Goal: Book appointment/travel/reservation

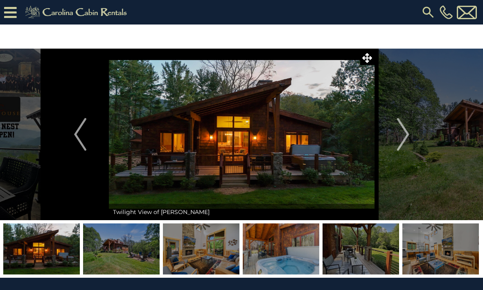
click at [398, 138] on img "Next" at bounding box center [402, 134] width 12 height 33
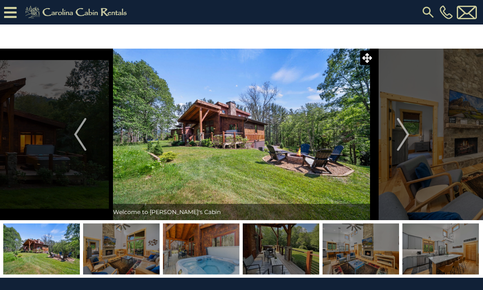
click at [403, 137] on img "Next" at bounding box center [402, 134] width 12 height 33
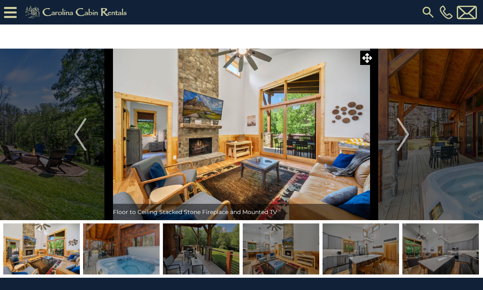
click at [403, 140] on img "Next" at bounding box center [402, 134] width 12 height 33
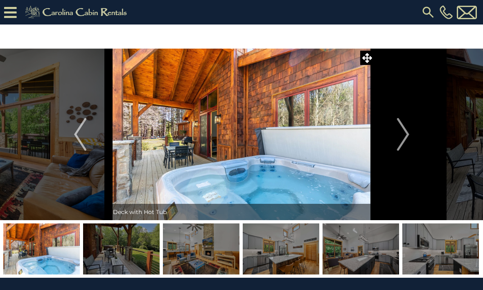
click at [406, 140] on img "Next" at bounding box center [402, 134] width 12 height 33
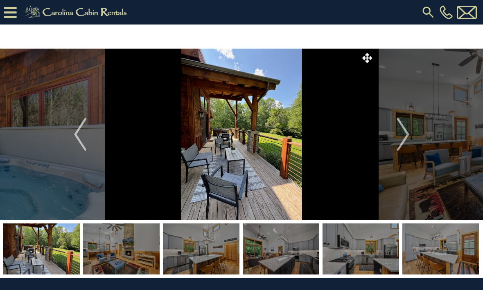
click at [401, 138] on img "Next" at bounding box center [402, 134] width 12 height 33
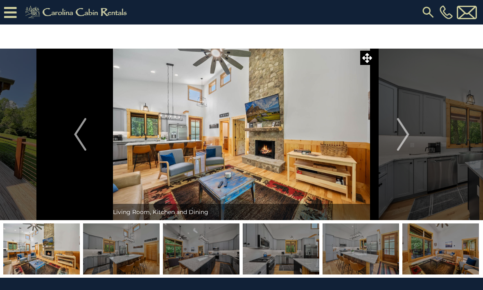
click at [396, 139] on button "Next" at bounding box center [402, 135] width 57 height 172
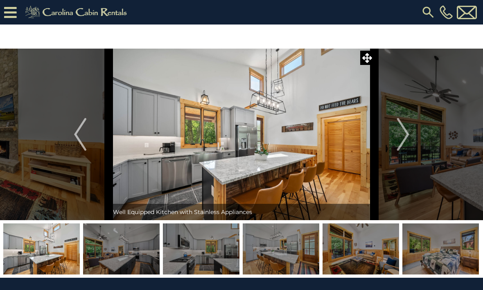
click at [399, 134] on img "Next" at bounding box center [402, 134] width 12 height 33
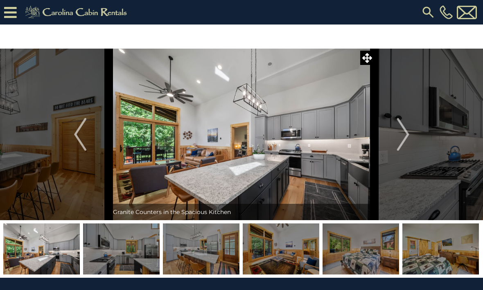
click at [401, 137] on img "Next" at bounding box center [402, 134] width 12 height 33
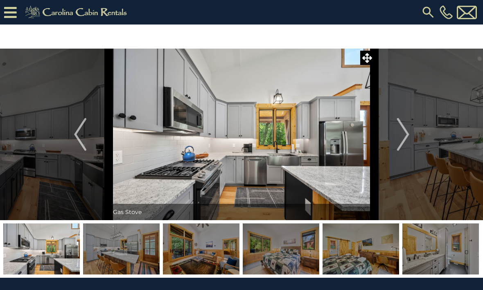
click at [403, 137] on img "Next" at bounding box center [402, 134] width 12 height 33
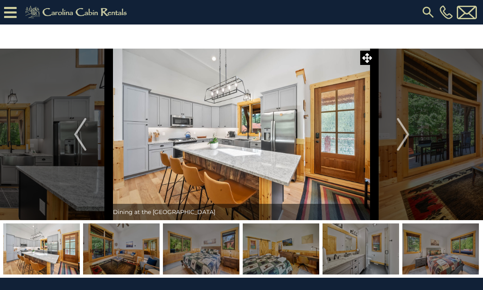
click at [404, 140] on img "Next" at bounding box center [402, 134] width 12 height 33
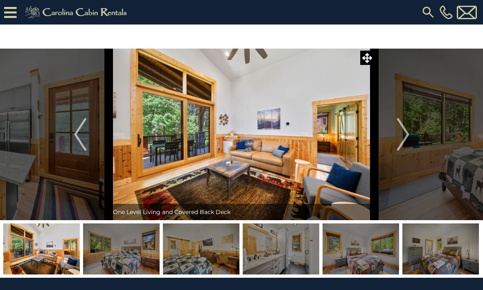
click at [403, 139] on img "Next" at bounding box center [402, 134] width 12 height 33
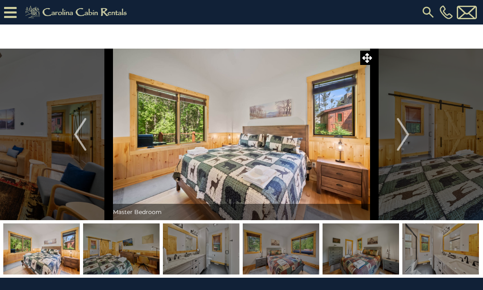
click at [404, 138] on img "Next" at bounding box center [402, 134] width 12 height 33
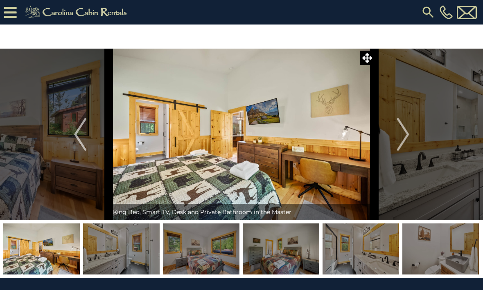
click at [407, 139] on img "Next" at bounding box center [402, 134] width 12 height 33
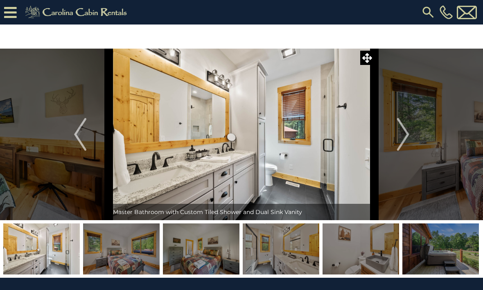
click at [403, 138] on img "Next" at bounding box center [402, 134] width 12 height 33
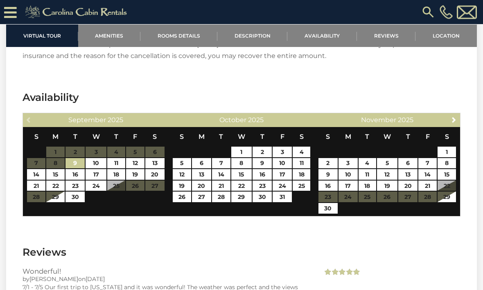
scroll to position [1907, 0]
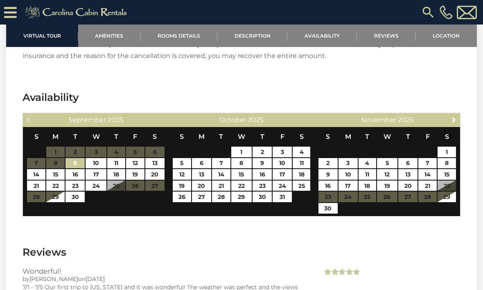
click at [454, 124] on link "Next" at bounding box center [454, 120] width 10 height 10
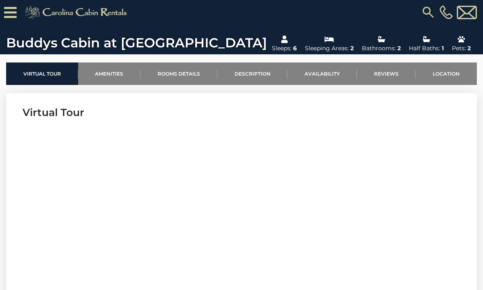
scroll to position [232, 0]
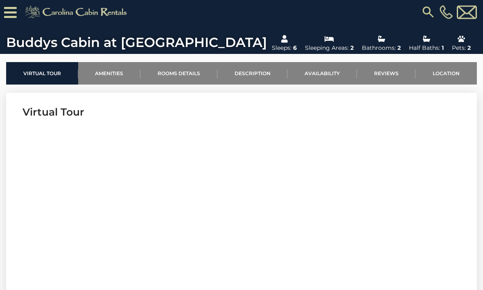
click at [108, 77] on link "Amenities" at bounding box center [109, 74] width 63 height 22
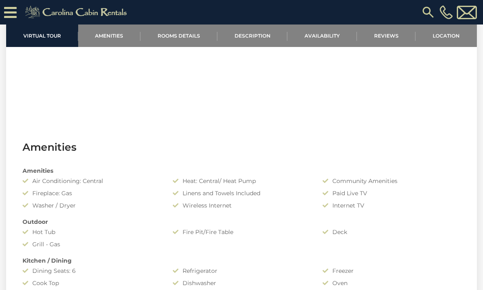
scroll to position [514, 0]
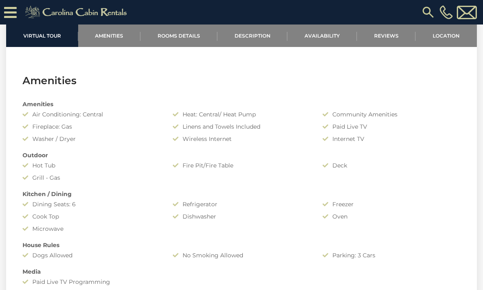
click at [187, 34] on link "Rooms Details" at bounding box center [178, 36] width 77 height 22
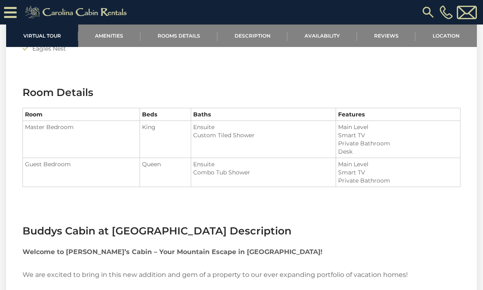
scroll to position [812, 0]
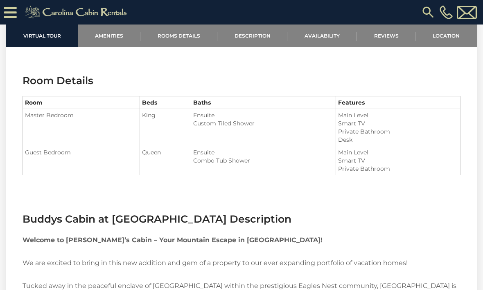
click at [250, 41] on link "Description" at bounding box center [252, 36] width 70 height 22
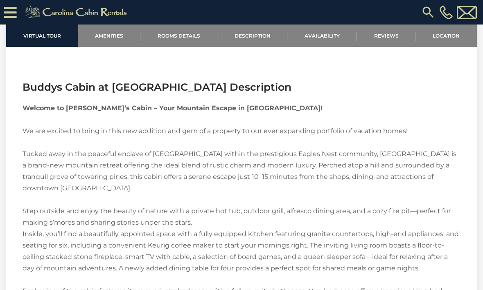
scroll to position [951, 0]
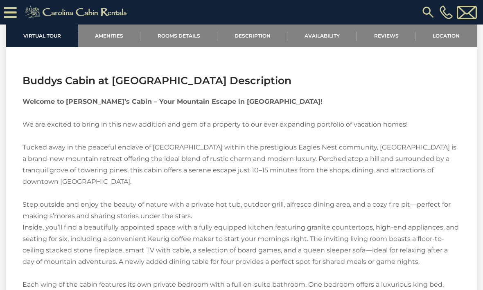
click at [387, 36] on link "Reviews" at bounding box center [386, 36] width 59 height 22
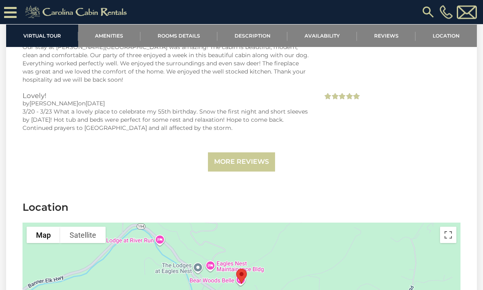
scroll to position [2252, 0]
click at [260, 157] on link "More Reviews" at bounding box center [241, 162] width 67 height 19
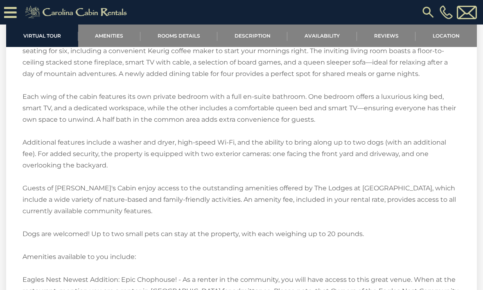
scroll to position [1106, 0]
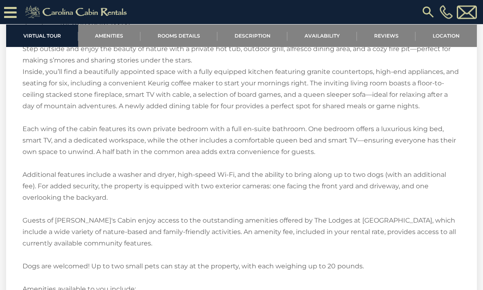
click at [55, 41] on link "Virtual Tour" at bounding box center [42, 36] width 72 height 22
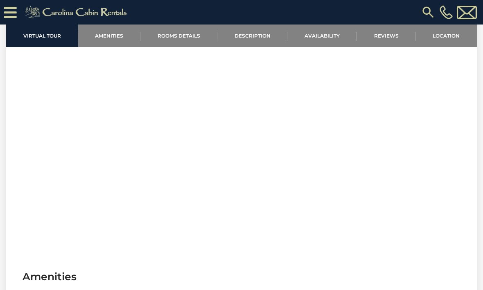
scroll to position [319, 0]
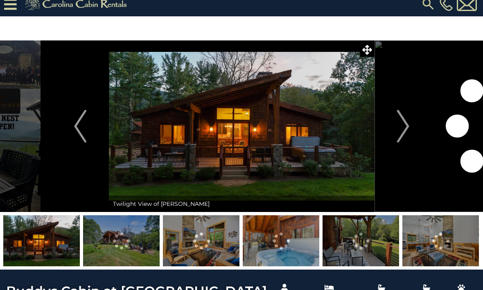
click at [411, 123] on button "Next" at bounding box center [402, 126] width 57 height 172
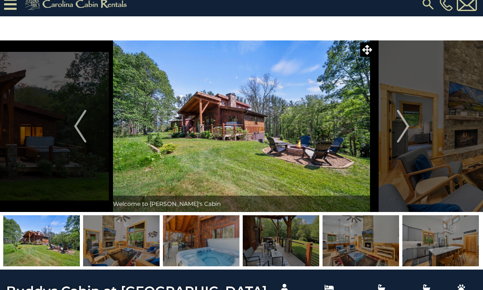
click at [403, 124] on img "Next" at bounding box center [402, 126] width 12 height 33
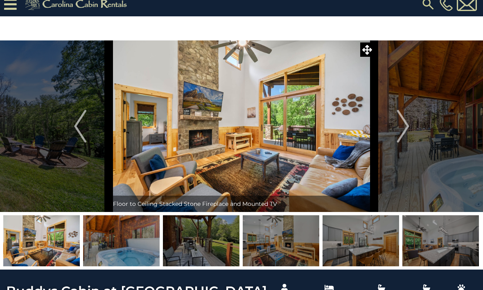
click at [399, 127] on img "Next" at bounding box center [402, 126] width 12 height 33
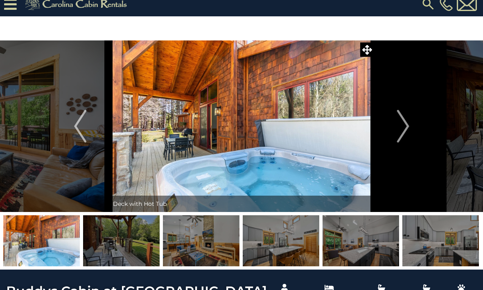
click at [401, 131] on img "Next" at bounding box center [402, 126] width 12 height 33
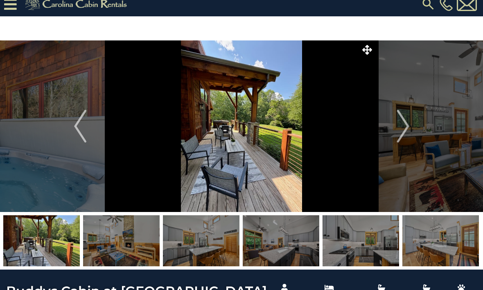
click at [404, 131] on img "Next" at bounding box center [402, 126] width 12 height 33
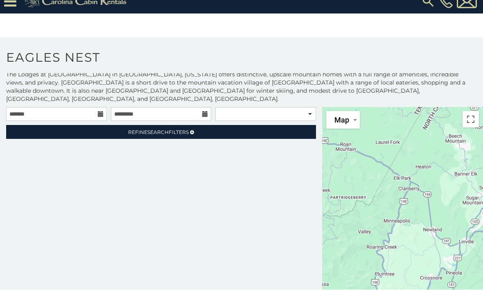
scroll to position [2, 0]
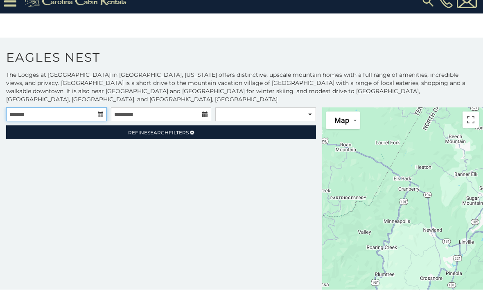
click at [95, 108] on input "text" at bounding box center [56, 115] width 101 height 14
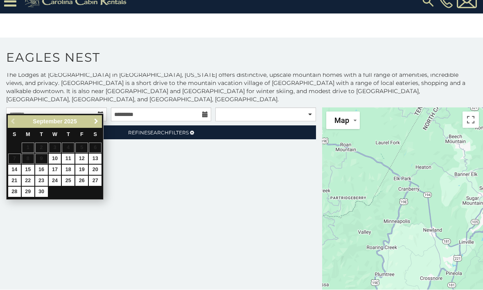
click at [94, 122] on span "Next" at bounding box center [96, 122] width 7 height 7
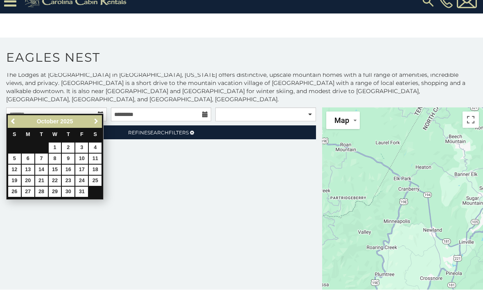
click at [98, 124] on span "Next" at bounding box center [96, 122] width 7 height 7
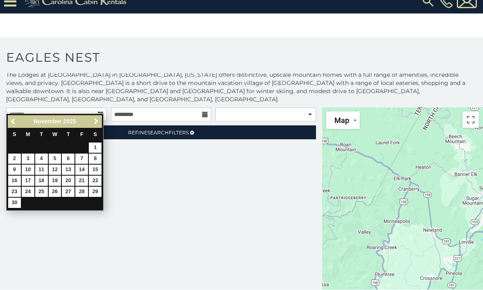
click at [93, 126] on link "Next" at bounding box center [96, 122] width 10 height 10
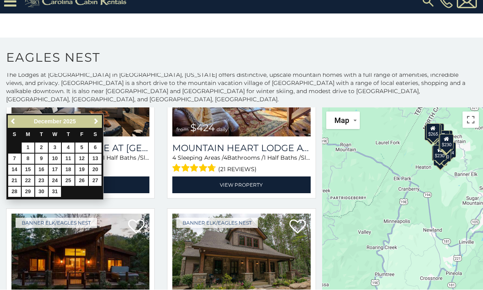
scroll to position [788, 0]
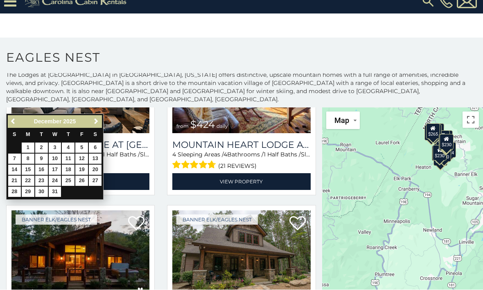
click at [106, 264] on img at bounding box center [80, 257] width 138 height 92
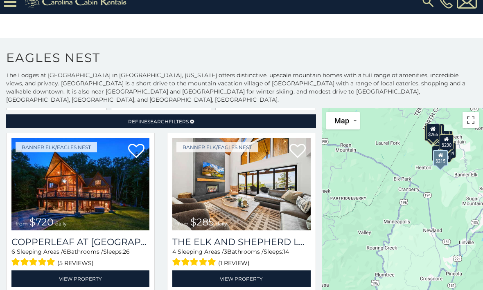
scroll to position [8, 0]
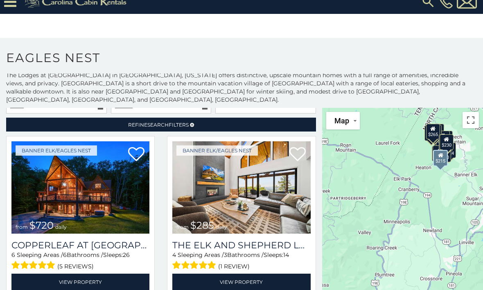
click at [80, 187] on img at bounding box center [80, 188] width 138 height 92
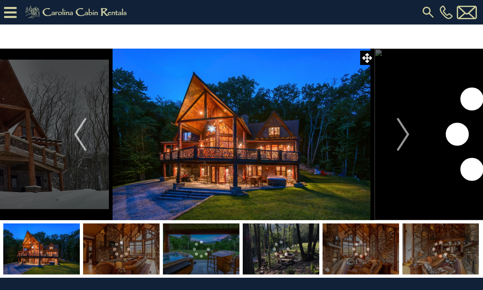
click at [403, 142] on img "Next" at bounding box center [402, 134] width 12 height 33
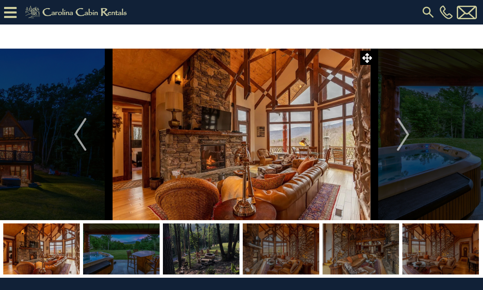
click at [402, 142] on img "Next" at bounding box center [402, 134] width 12 height 33
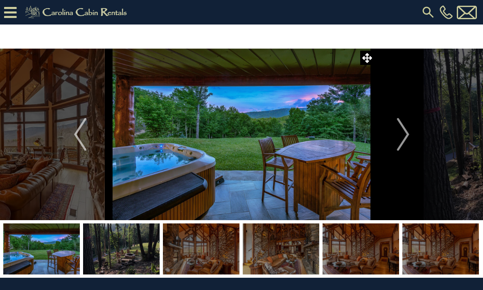
click at [404, 136] on img "Next" at bounding box center [402, 134] width 12 height 33
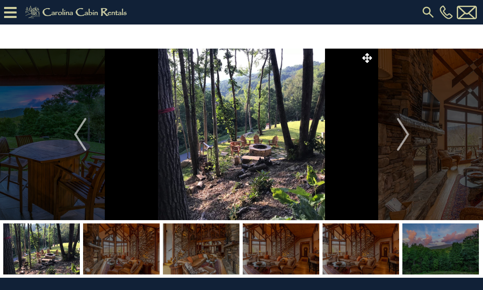
click at [403, 137] on img "Next" at bounding box center [402, 134] width 12 height 33
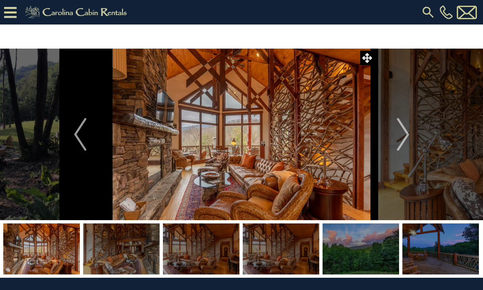
click at [405, 142] on img "Next" at bounding box center [402, 134] width 12 height 33
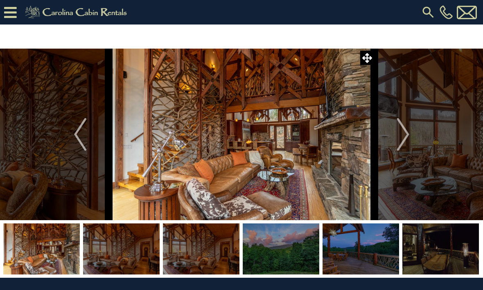
click at [403, 139] on img "Next" at bounding box center [402, 134] width 12 height 33
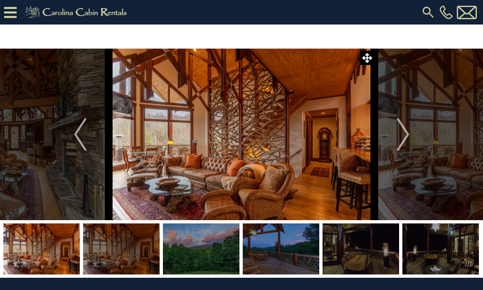
click at [400, 135] on img "Next" at bounding box center [402, 134] width 12 height 33
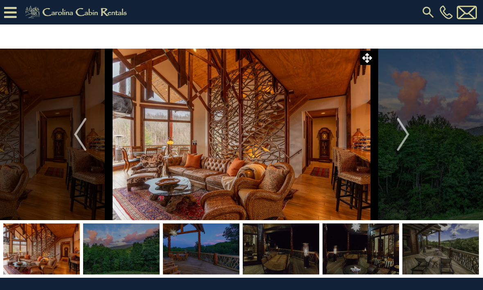
click at [402, 137] on img "Next" at bounding box center [402, 134] width 12 height 33
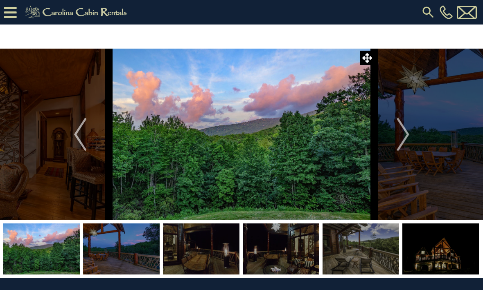
click at [404, 137] on img "Next" at bounding box center [402, 134] width 12 height 33
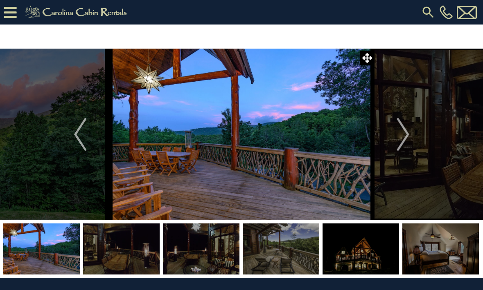
click at [407, 137] on img "Next" at bounding box center [402, 134] width 12 height 33
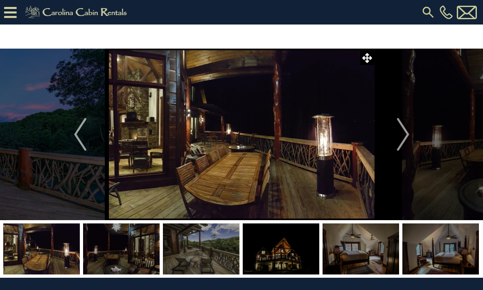
click at [409, 131] on img "Next" at bounding box center [402, 134] width 12 height 33
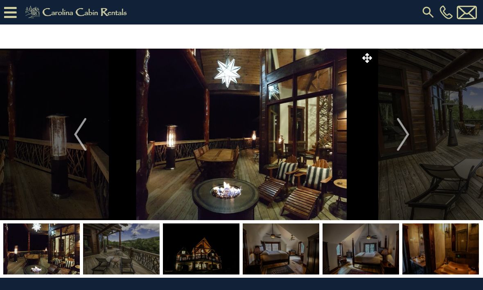
click at [400, 135] on img "Next" at bounding box center [402, 134] width 12 height 33
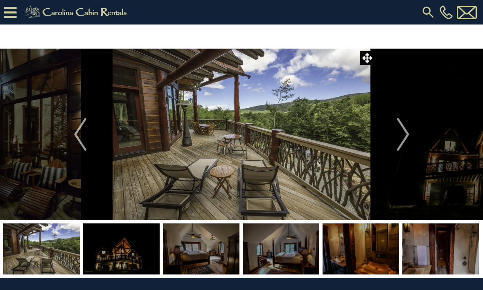
click at [407, 135] on img "Next" at bounding box center [402, 134] width 12 height 33
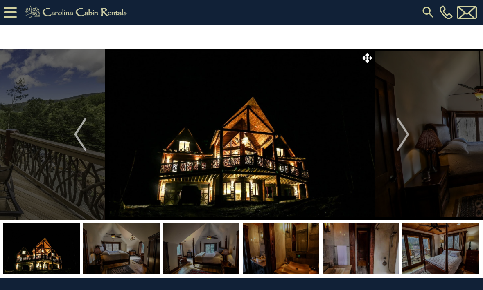
click at [412, 141] on button "Next" at bounding box center [402, 135] width 57 height 172
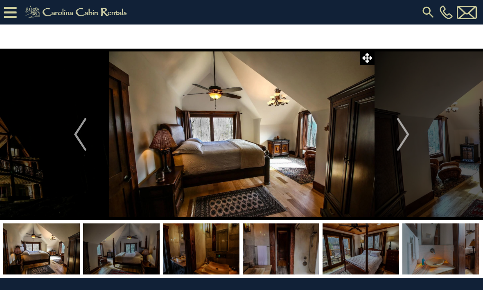
click at [403, 137] on img "Next" at bounding box center [402, 134] width 12 height 33
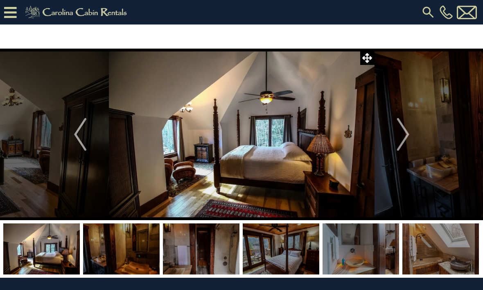
click at [403, 135] on img "Next" at bounding box center [402, 134] width 12 height 33
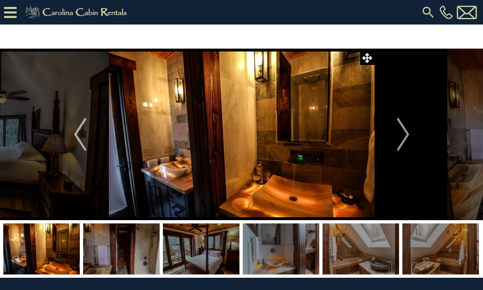
click at [413, 137] on button "Next" at bounding box center [402, 135] width 57 height 172
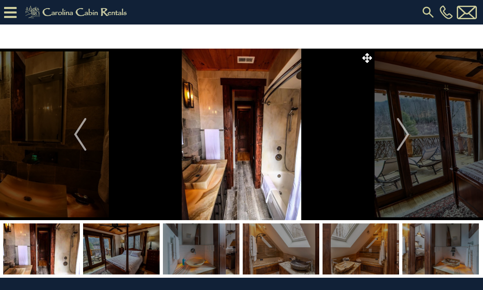
click at [406, 140] on img "Next" at bounding box center [402, 134] width 12 height 33
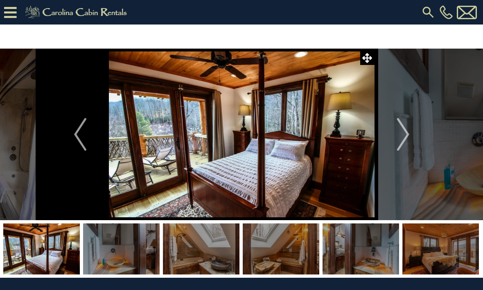
click at [410, 135] on button "Next" at bounding box center [402, 135] width 57 height 172
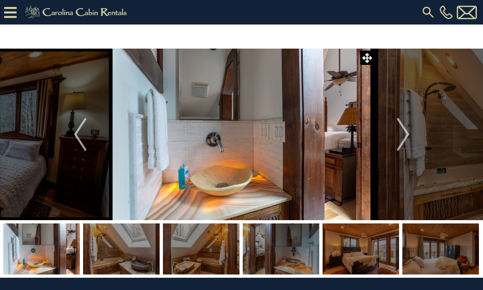
click at [401, 134] on img "Next" at bounding box center [402, 134] width 12 height 33
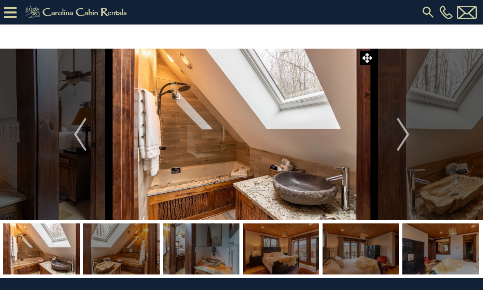
click at [412, 143] on button "Next" at bounding box center [402, 135] width 57 height 172
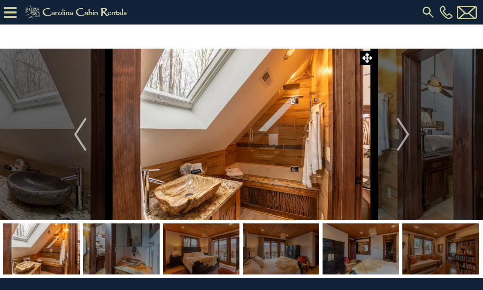
click at [405, 137] on img "Next" at bounding box center [402, 134] width 12 height 33
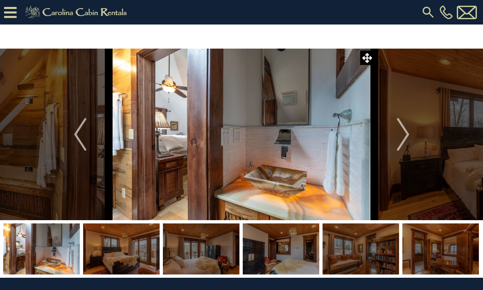
click at [412, 140] on button "Next" at bounding box center [402, 135] width 57 height 172
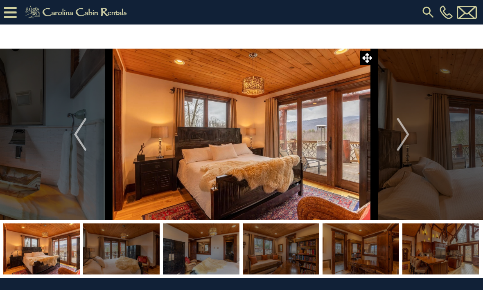
click at [402, 133] on img "Next" at bounding box center [402, 134] width 12 height 33
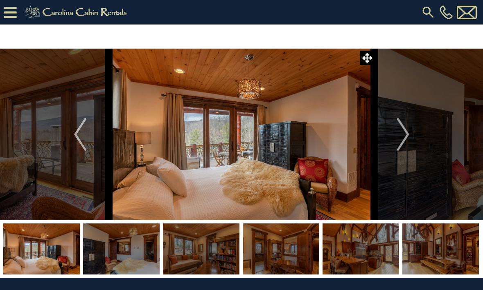
click at [408, 137] on img "Next" at bounding box center [402, 134] width 12 height 33
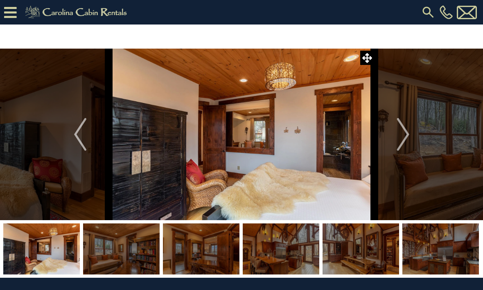
click at [406, 140] on img "Next" at bounding box center [402, 134] width 12 height 33
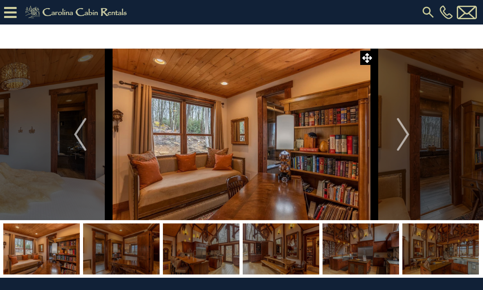
click at [411, 134] on button "Next" at bounding box center [402, 135] width 57 height 172
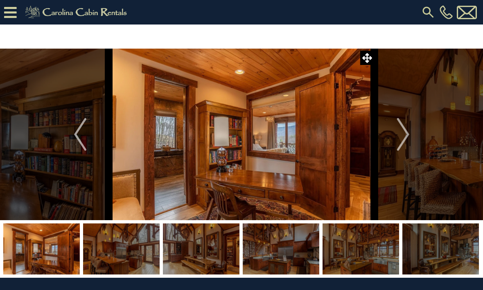
click at [407, 136] on img "Next" at bounding box center [402, 134] width 12 height 33
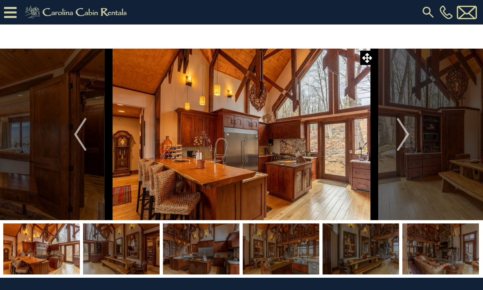
click at [412, 138] on button "Next" at bounding box center [402, 135] width 57 height 172
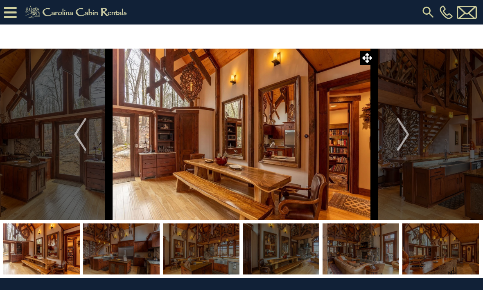
click at [404, 136] on img "Next" at bounding box center [402, 134] width 12 height 33
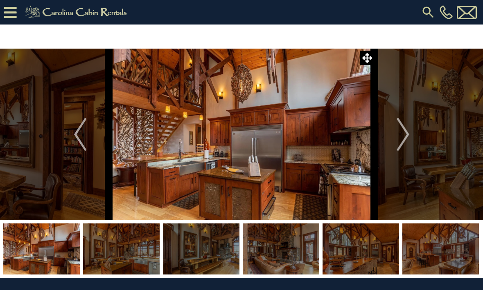
click at [405, 138] on img "Next" at bounding box center [402, 134] width 12 height 33
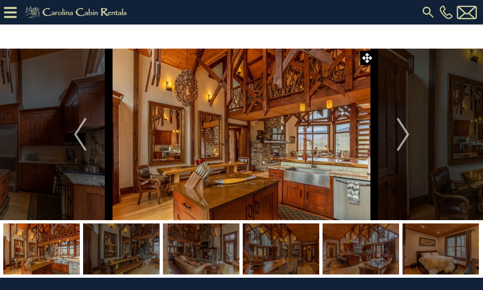
click at [407, 141] on img "Next" at bounding box center [402, 134] width 12 height 33
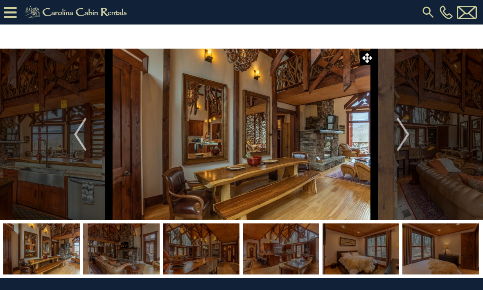
click at [407, 137] on img "Next" at bounding box center [402, 134] width 12 height 33
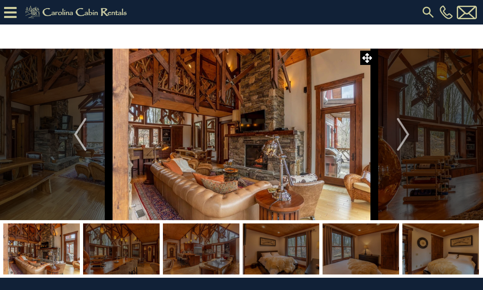
click at [407, 135] on img "Next" at bounding box center [402, 134] width 12 height 33
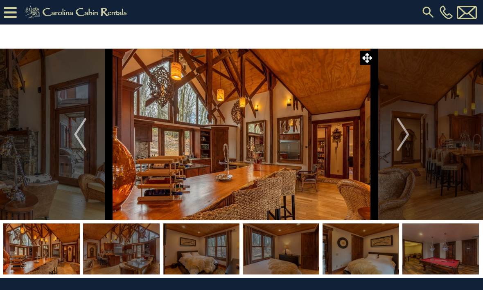
click at [72, 140] on button "Previous" at bounding box center [80, 135] width 57 height 172
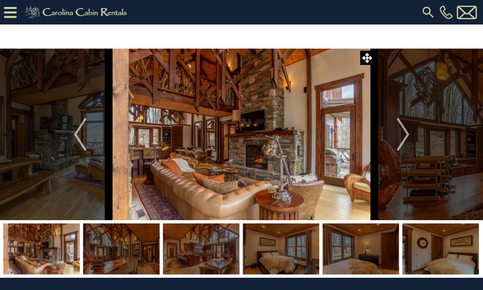
click at [397, 139] on img "Next" at bounding box center [402, 134] width 12 height 33
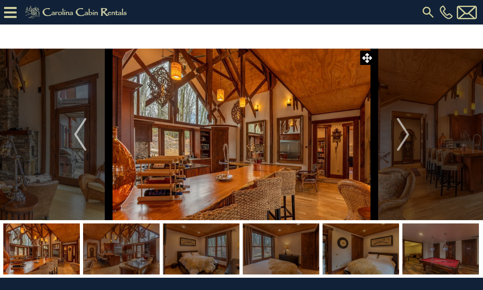
click at [400, 140] on img "Next" at bounding box center [402, 134] width 12 height 33
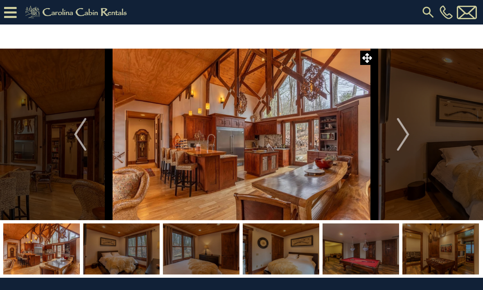
click at [404, 144] on img "Next" at bounding box center [402, 134] width 12 height 33
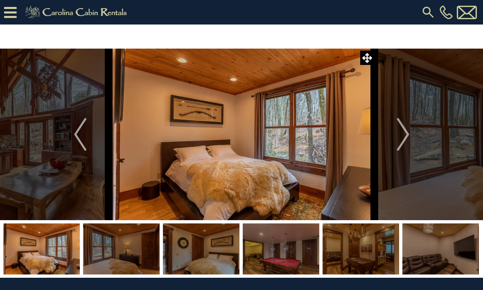
click at [404, 145] on img "Next" at bounding box center [402, 134] width 12 height 33
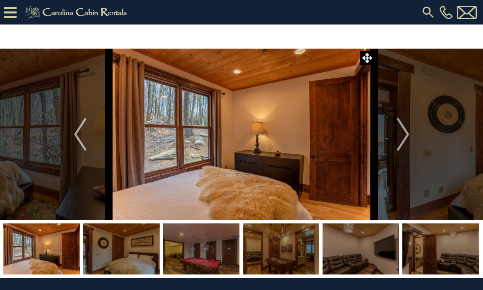
click at [407, 139] on img "Next" at bounding box center [402, 134] width 12 height 33
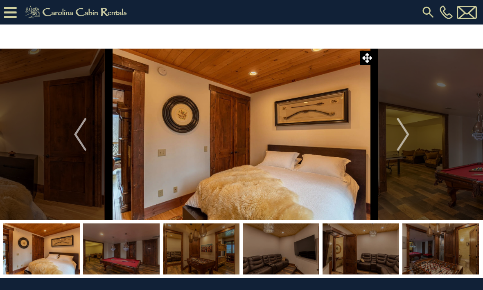
click at [403, 139] on img "Next" at bounding box center [402, 134] width 12 height 33
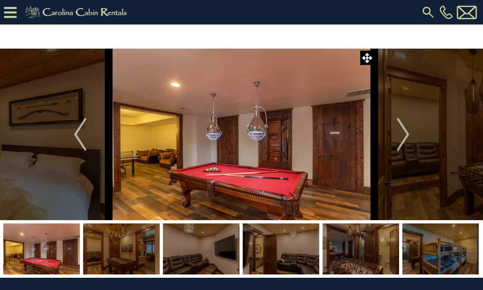
click at [408, 140] on img "Next" at bounding box center [402, 134] width 12 height 33
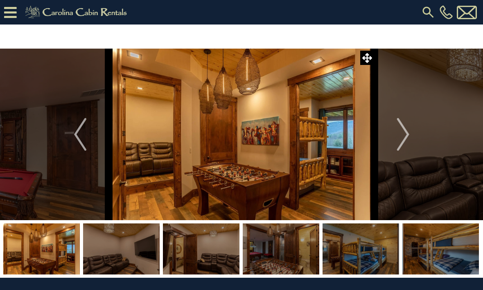
click at [405, 135] on img "Next" at bounding box center [402, 134] width 12 height 33
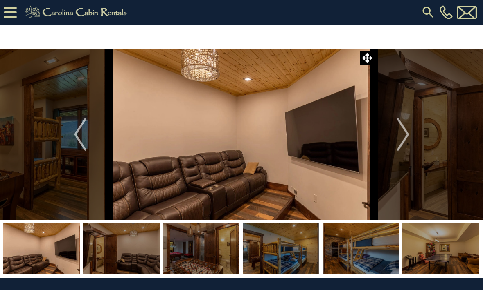
click at [409, 139] on img "Next" at bounding box center [402, 134] width 12 height 33
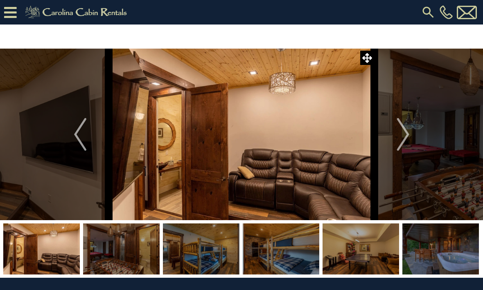
click at [400, 139] on img "Next" at bounding box center [402, 134] width 12 height 33
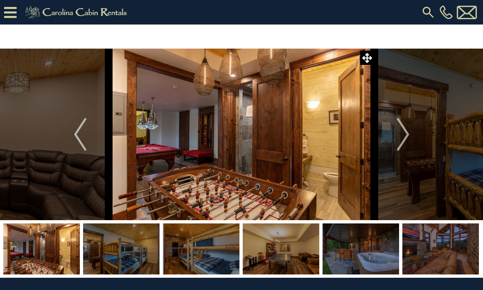
click at [408, 140] on img "Next" at bounding box center [402, 134] width 12 height 33
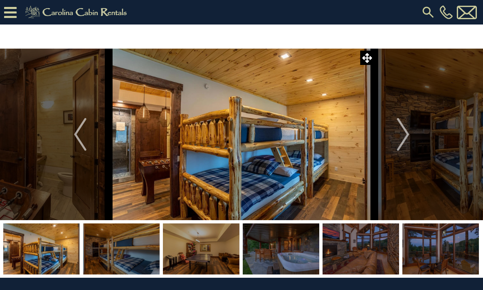
click at [404, 141] on img "Next" at bounding box center [402, 134] width 12 height 33
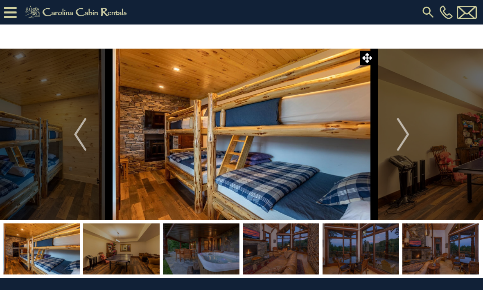
click at [406, 131] on img "Next" at bounding box center [402, 134] width 12 height 33
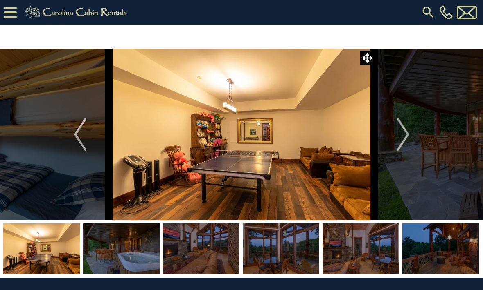
click at [403, 137] on img "Next" at bounding box center [402, 134] width 12 height 33
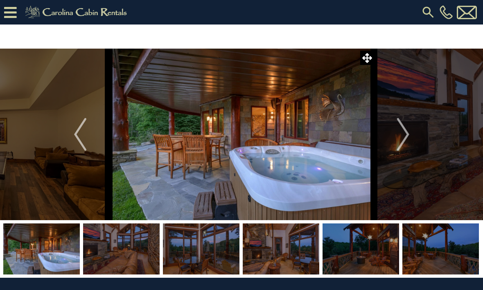
click at [76, 131] on img "Previous" at bounding box center [80, 134] width 12 height 33
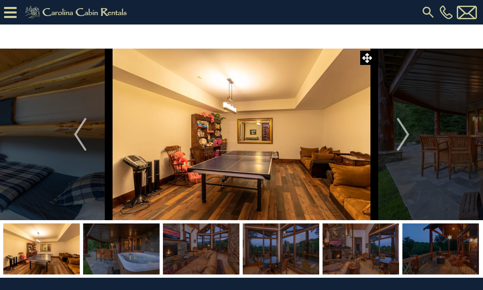
click at [412, 131] on button "Next" at bounding box center [402, 135] width 57 height 172
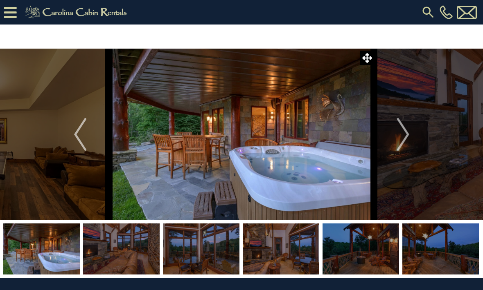
click at [405, 135] on img "Next" at bounding box center [402, 134] width 12 height 33
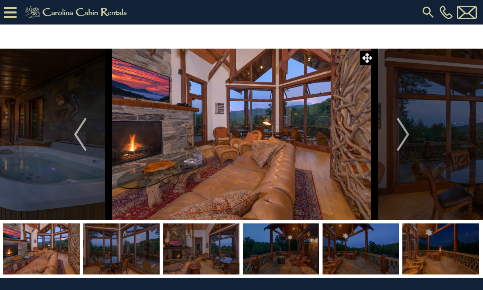
click at [407, 140] on img "Next" at bounding box center [402, 134] width 12 height 33
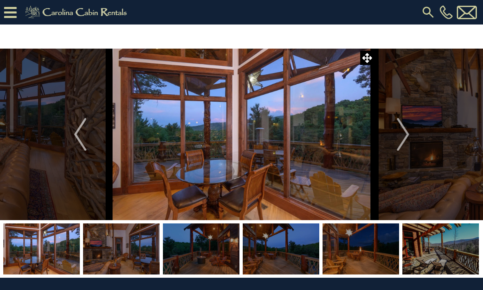
click at [404, 137] on img "Next" at bounding box center [402, 134] width 12 height 33
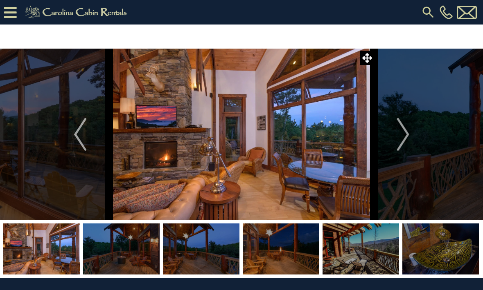
click at [407, 134] on img "Next" at bounding box center [402, 134] width 12 height 33
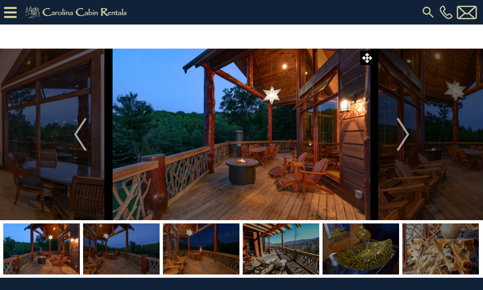
click at [404, 137] on img "Next" at bounding box center [402, 134] width 12 height 33
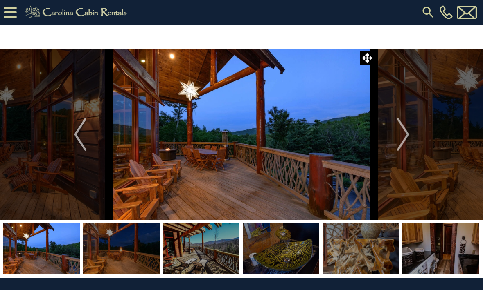
click at [412, 140] on button "Next" at bounding box center [402, 135] width 57 height 172
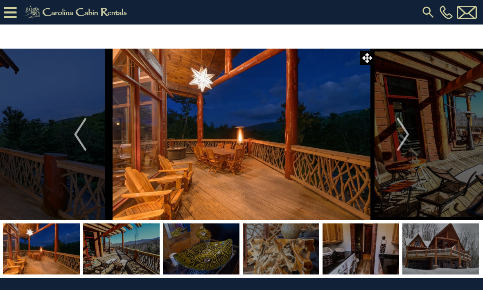
click at [409, 143] on img "Next" at bounding box center [402, 134] width 12 height 33
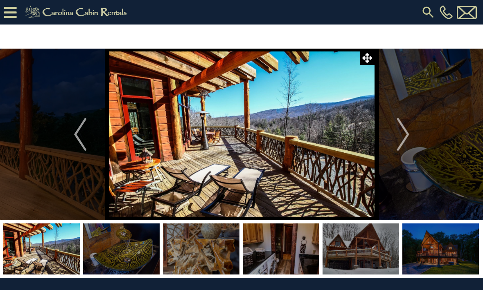
click at [407, 135] on img "Next" at bounding box center [402, 134] width 12 height 33
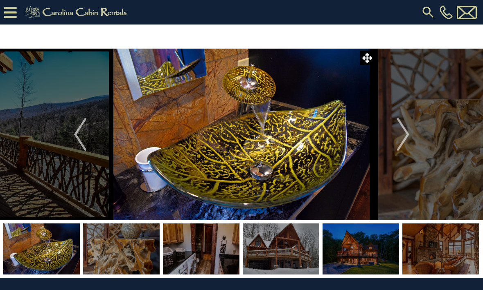
click at [406, 140] on img "Next" at bounding box center [402, 134] width 12 height 33
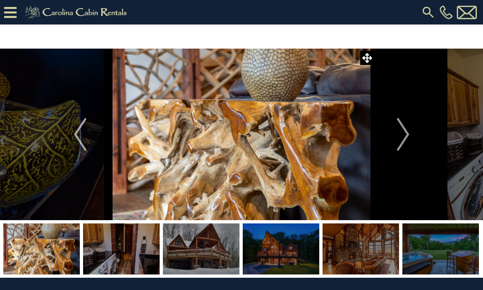
click at [412, 141] on button "Next" at bounding box center [402, 135] width 57 height 172
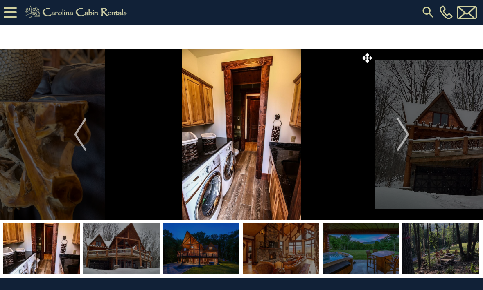
click at [408, 139] on img "Next" at bounding box center [402, 134] width 12 height 33
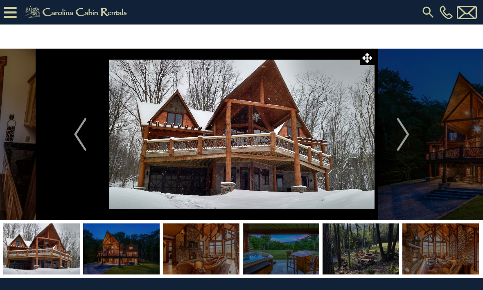
click at [409, 139] on img "Next" at bounding box center [402, 134] width 12 height 33
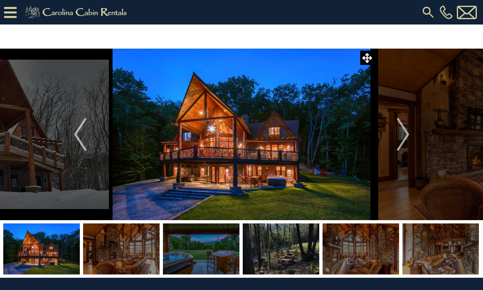
click at [411, 139] on button "Next" at bounding box center [402, 135] width 57 height 172
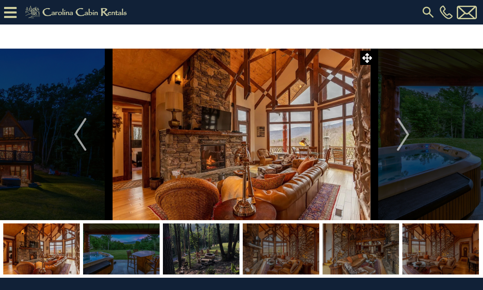
click at [408, 141] on img "Next" at bounding box center [402, 134] width 12 height 33
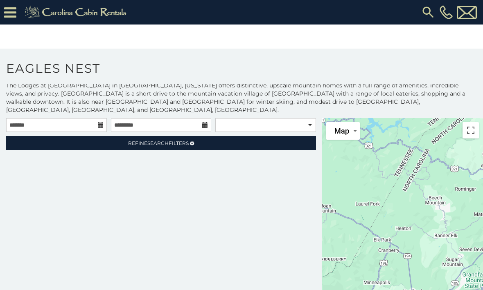
scroll to position [2, 0]
